Goal: Information Seeking & Learning: Learn about a topic

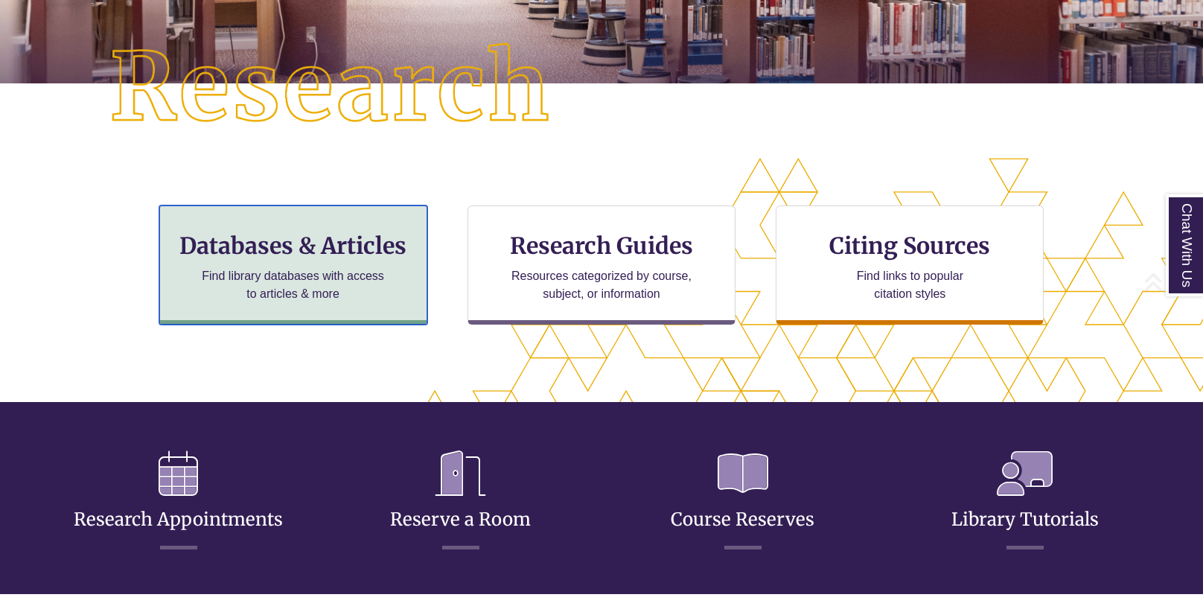
click at [325, 255] on h3 "Databases & Articles" at bounding box center [293, 246] width 243 height 28
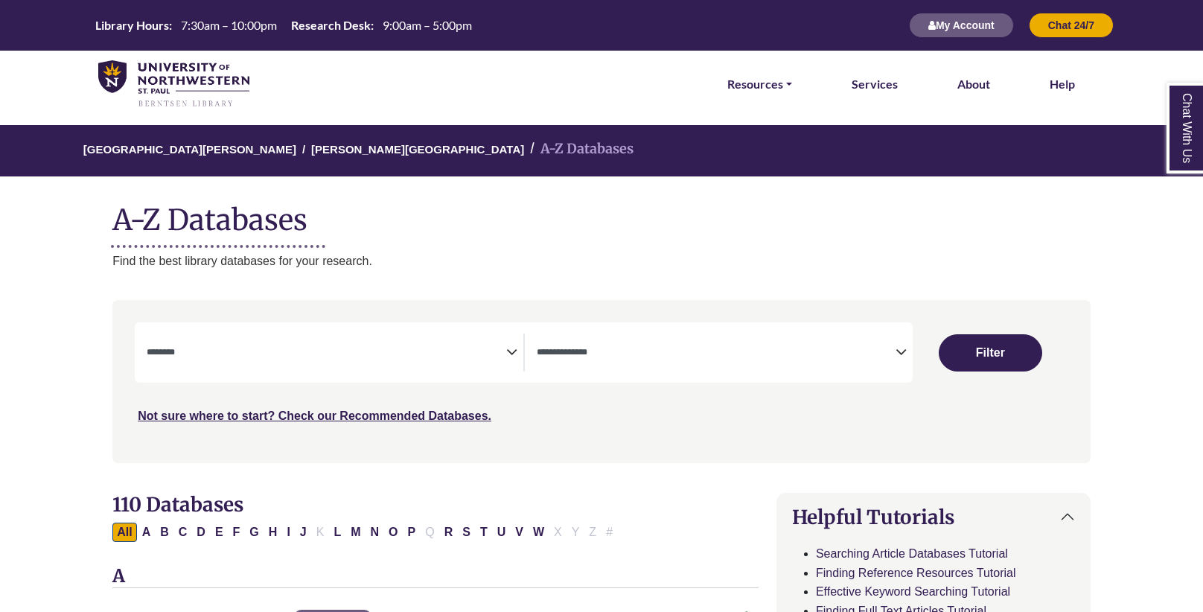
select select "Database Subject Filter"
select select "Database Types Filter"
click at [494, 348] on textarea "Search" at bounding box center [326, 354] width 359 height 12
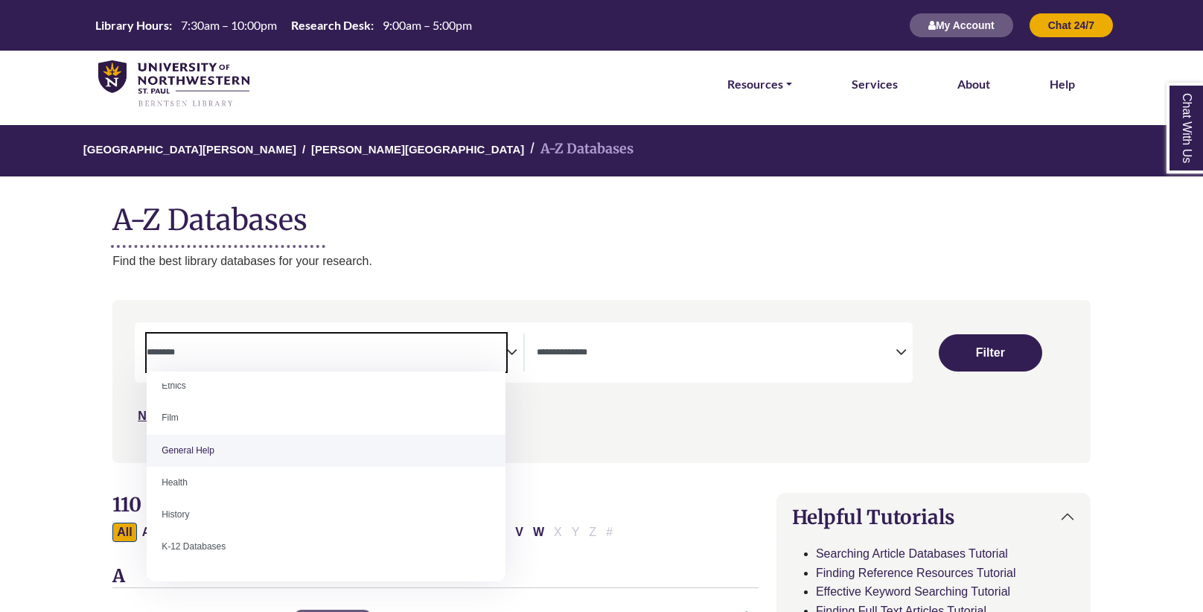
scroll to position [593, 0]
select select "*****"
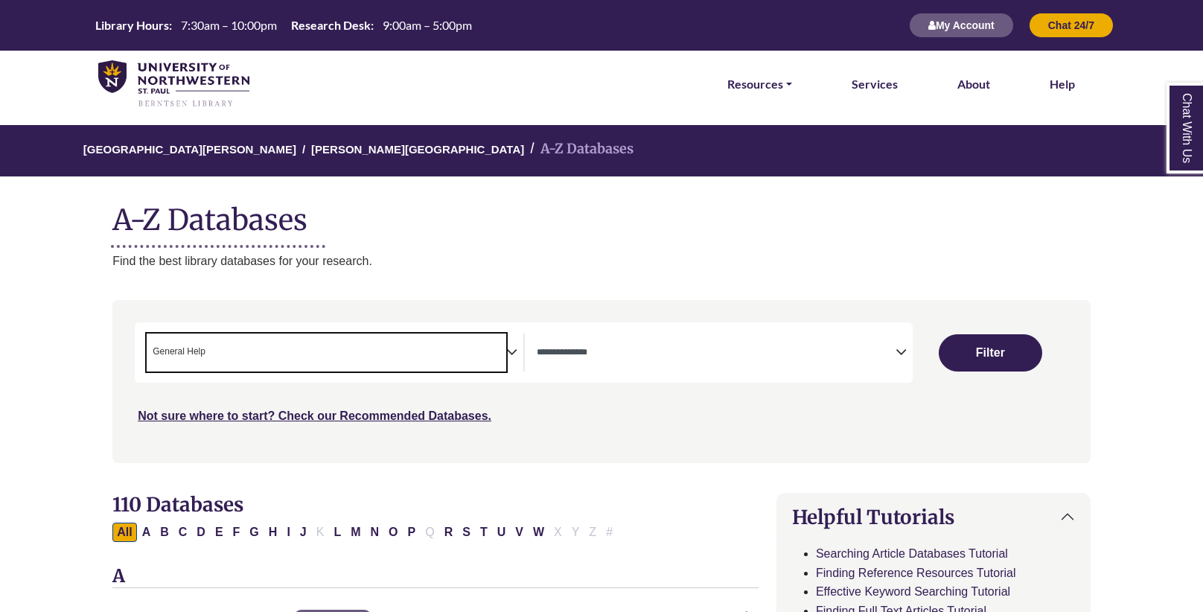
scroll to position [290, 0]
click at [756, 354] on textarea "Search" at bounding box center [716, 354] width 359 height 12
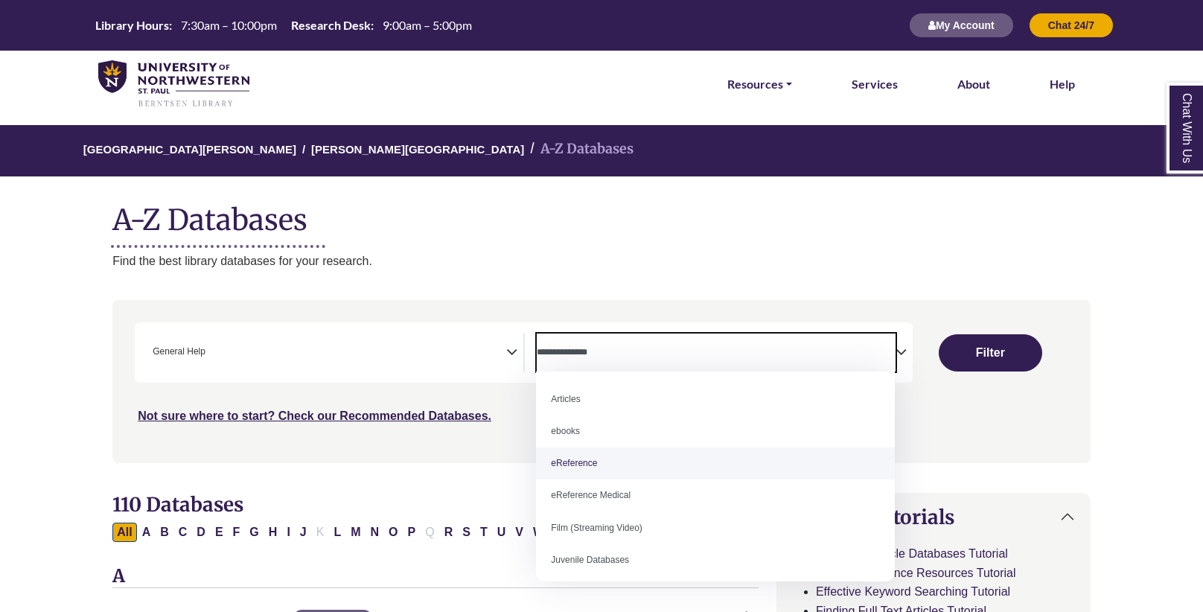
select select "*****"
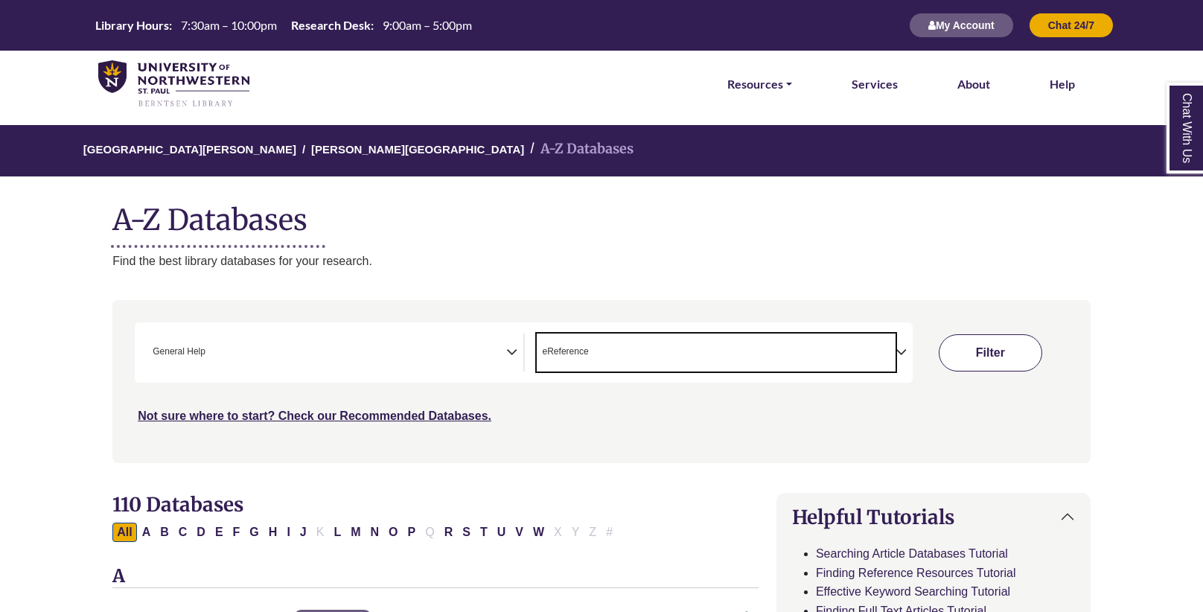
click at [981, 344] on button "Filter" at bounding box center [990, 352] width 103 height 37
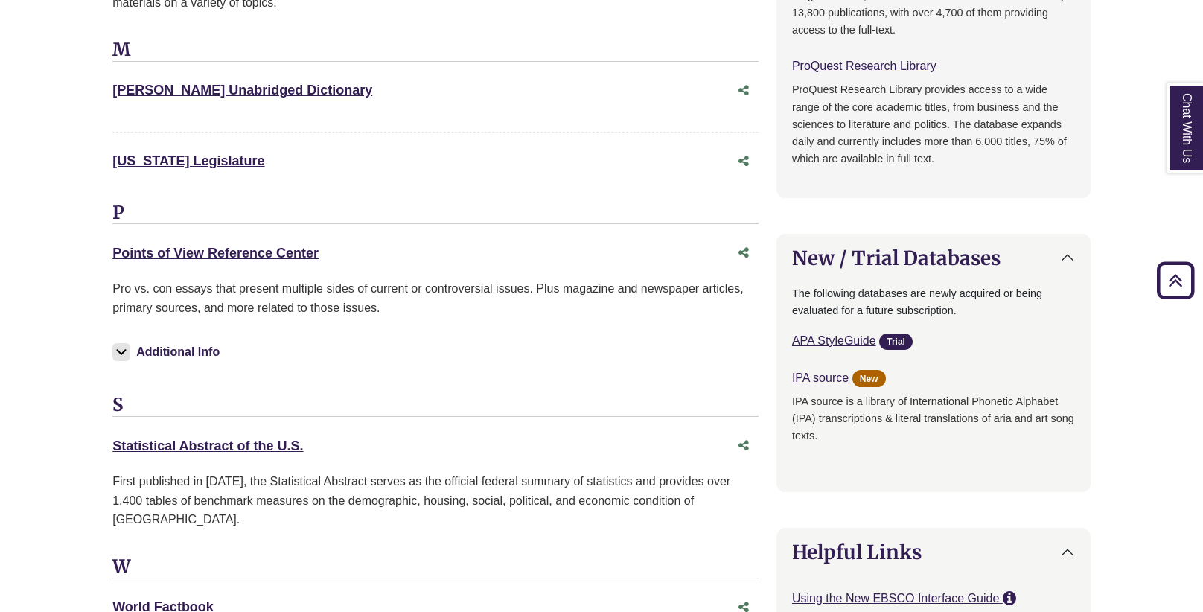
scroll to position [1191, 0]
click at [258, 245] on link "Points of View Reference Center This link opens in a new window" at bounding box center [215, 252] width 206 height 15
